Goal: Task Accomplishment & Management: Manage account settings

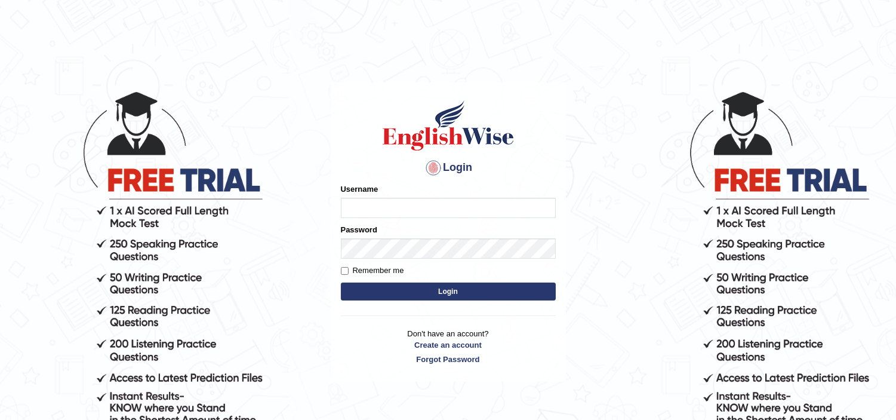
type input "Melis"
click at [397, 268] on label "Remember me" at bounding box center [372, 271] width 63 height 12
click at [349, 268] on input "Remember me" at bounding box center [345, 271] width 8 height 8
checkbox input "true"
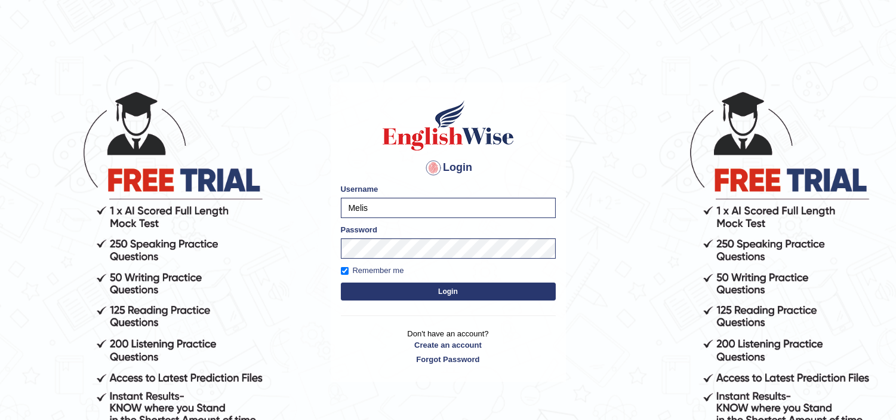
click at [398, 294] on button "Login" at bounding box center [448, 291] width 215 height 18
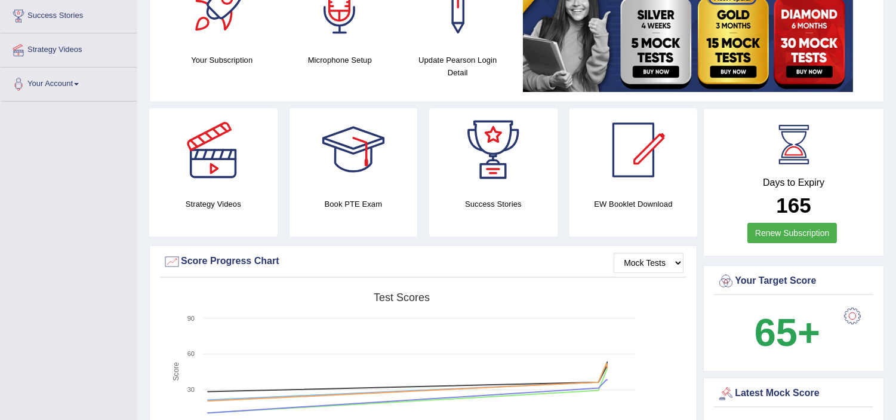
scroll to position [265, 0]
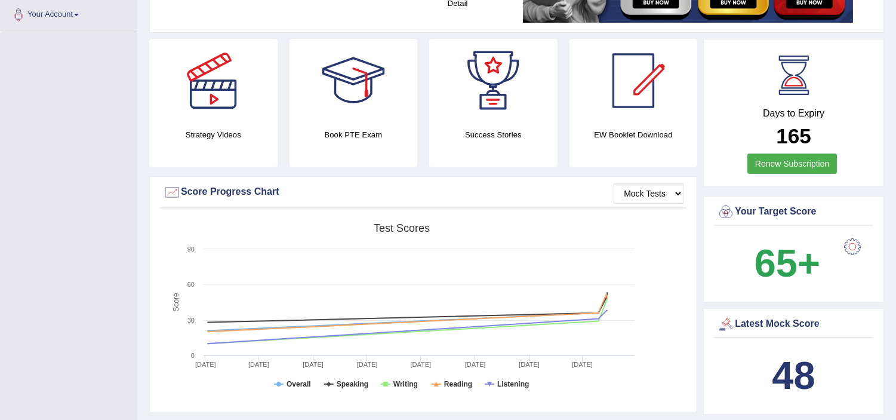
drag, startPoint x: 810, startPoint y: 136, endPoint x: 770, endPoint y: 137, distance: 40.1
click at [770, 137] on h2 "165" at bounding box center [793, 136] width 153 height 23
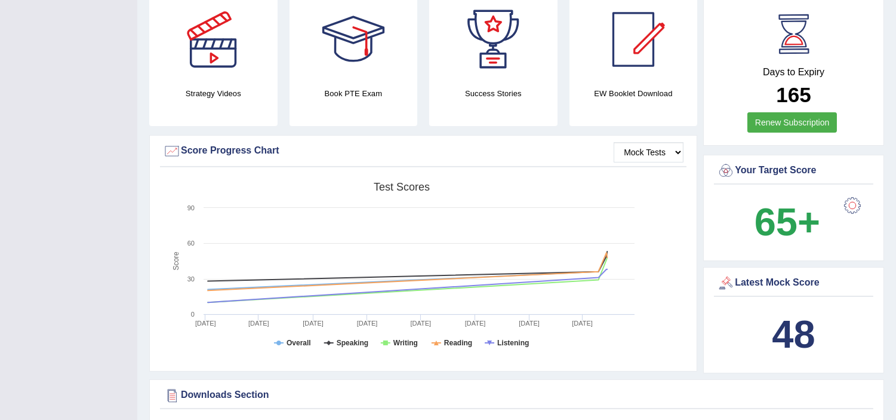
scroll to position [0, 0]
